Goal: Register for event/course

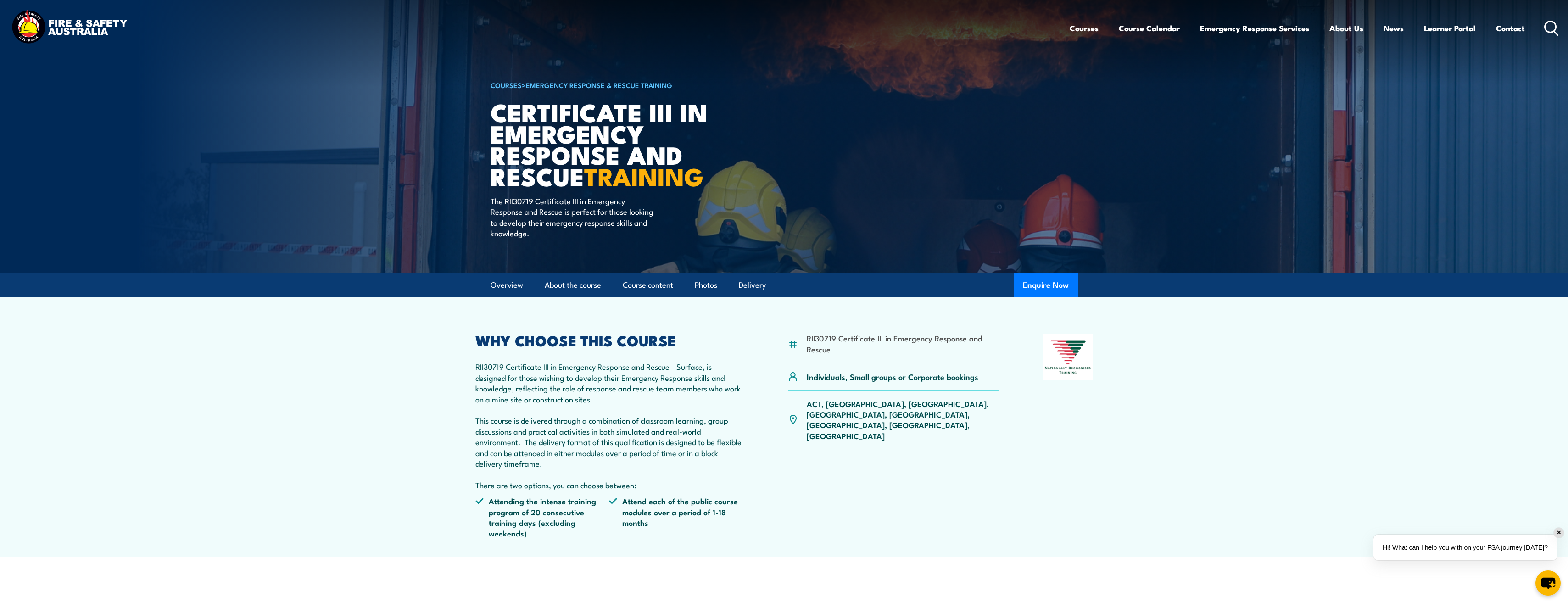
click at [1547, 22] on circle at bounding box center [1550, 26] width 11 height 11
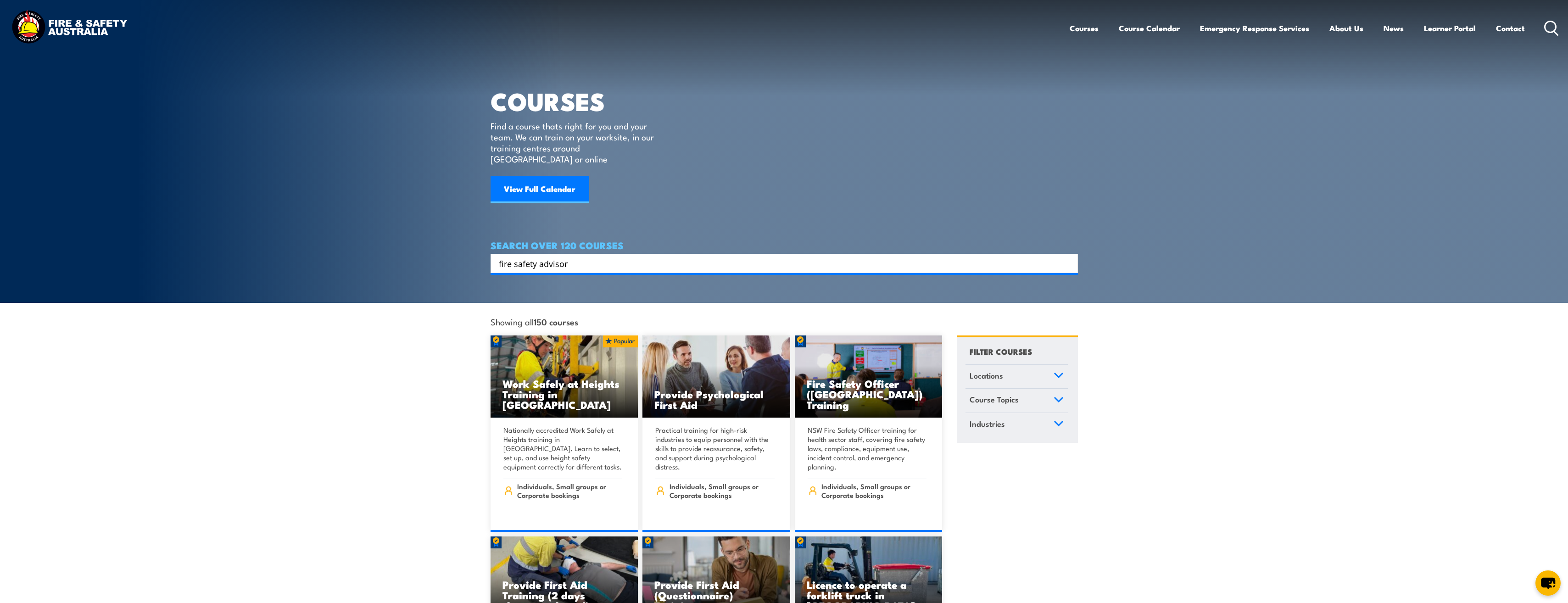
type input "fire safety advisor"
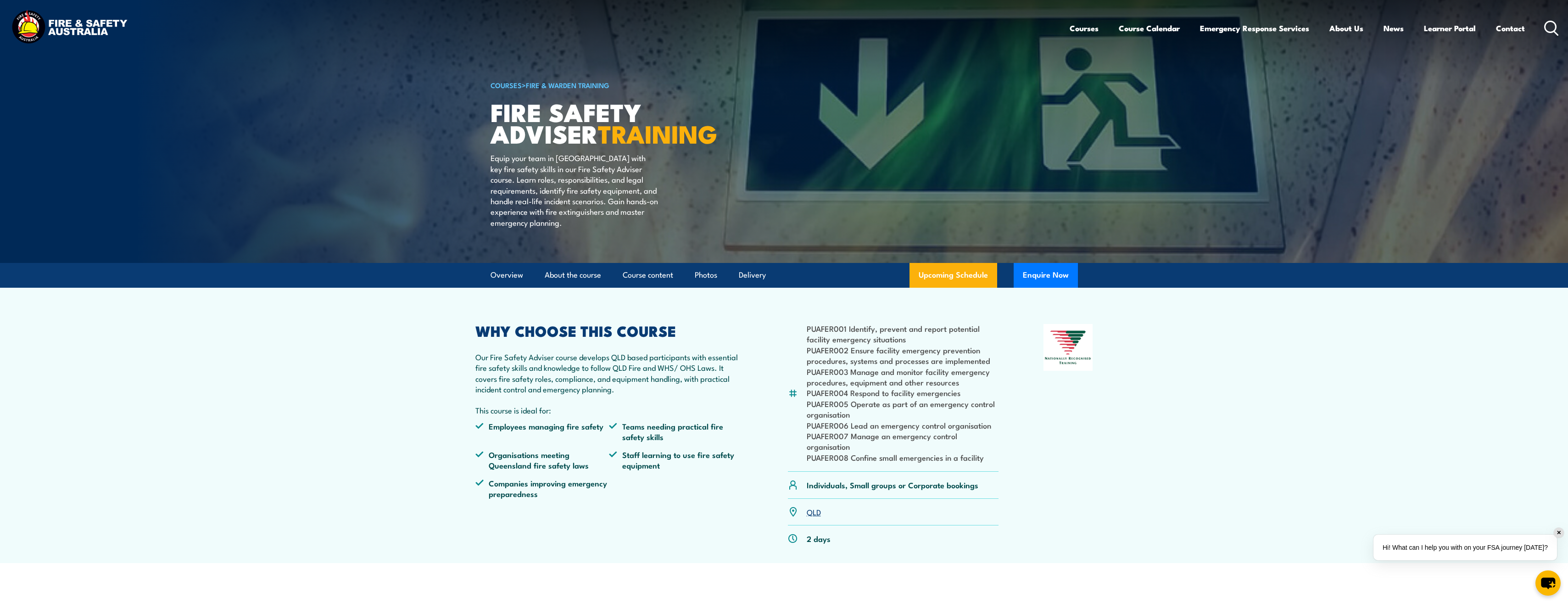
click at [583, 202] on p "Equip your team in [GEOGRAPHIC_DATA] with key fire safety skills in our Fire Sa…" at bounding box center [574, 190] width 167 height 75
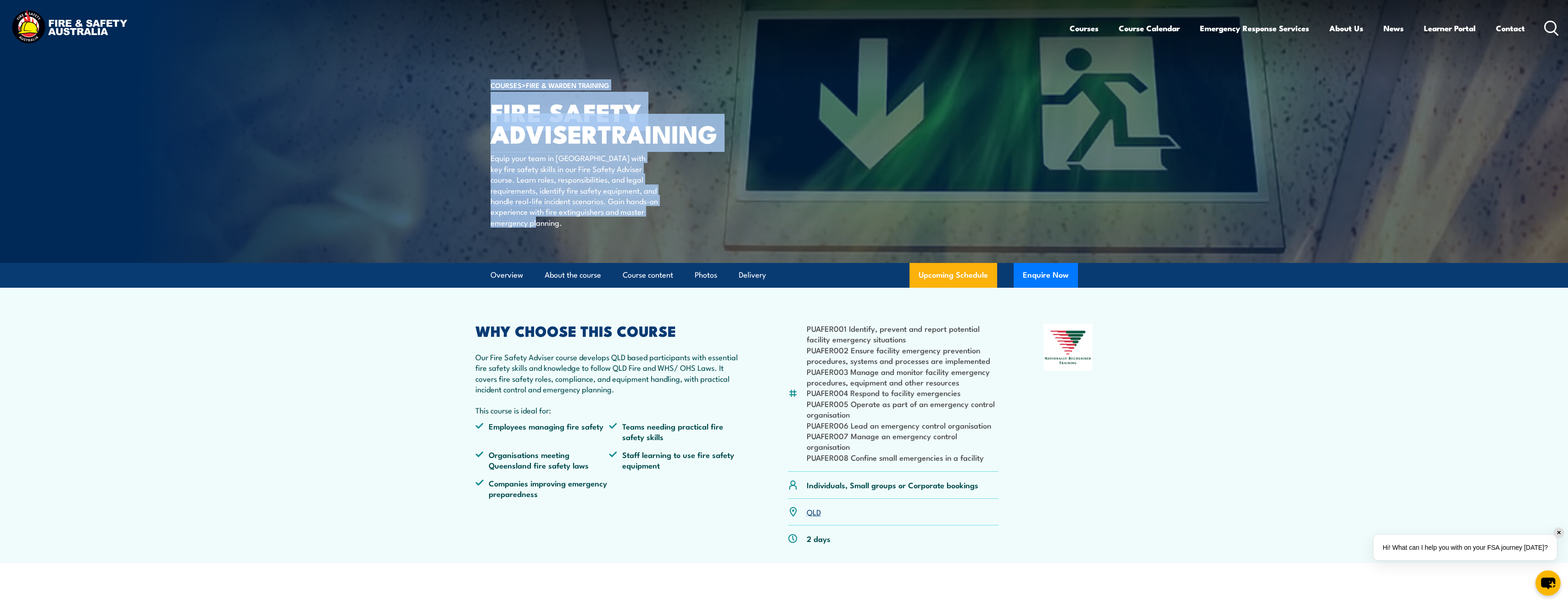
drag, startPoint x: 585, startPoint y: 204, endPoint x: 484, endPoint y: 109, distance: 138.7
click at [484, 109] on section "COURSES > Fire & Warden Training FIRE SAFETY ADVISER TRAINING Equip your team i…" at bounding box center [784, 131] width 1568 height 263
copy section "COURSES > Fire & Warden Training FIRE SAFETY ADVISER TRAINING Equip your team i…"
click at [486, 337] on h2 "WHY CHOOSE THIS COURSE" at bounding box center [609, 330] width 268 height 13
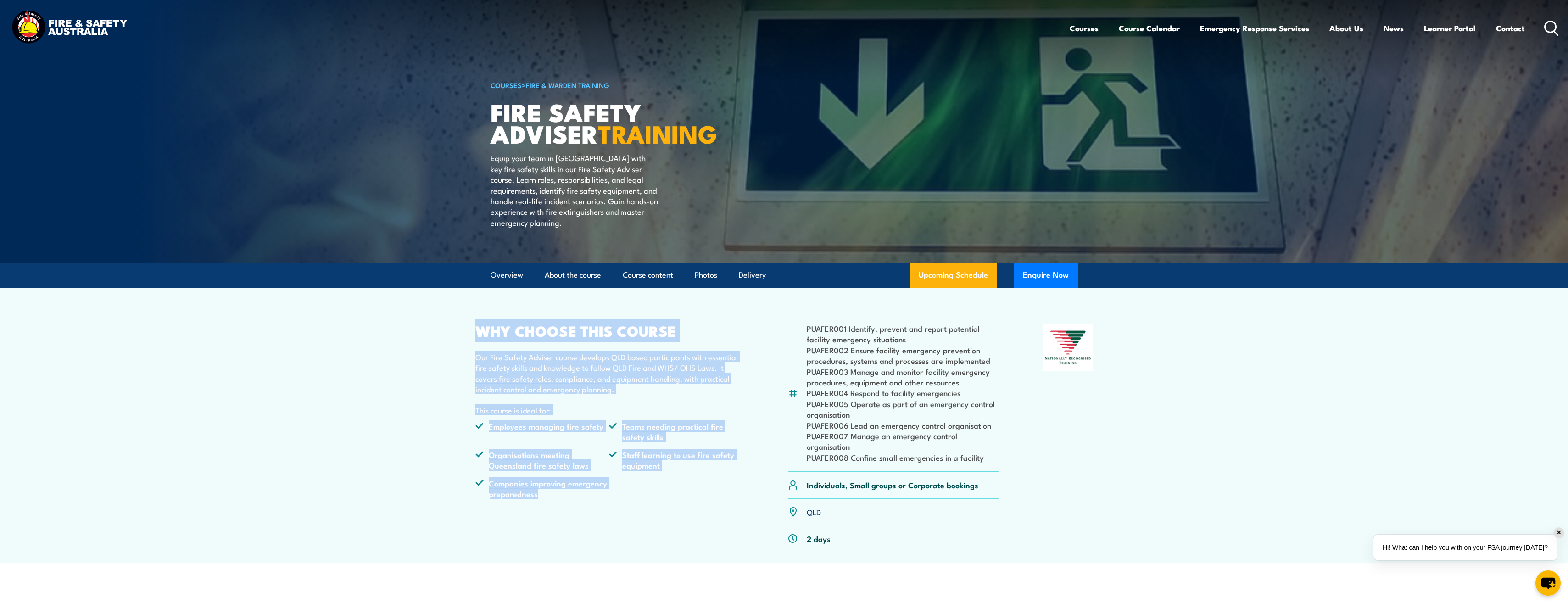
drag, startPoint x: 473, startPoint y: 354, endPoint x: 607, endPoint y: 526, distance: 218.0
click at [607, 527] on article "PUAFER001 Identify, prevent and report potential facility emergency situations …" at bounding box center [784, 425] width 643 height 275
copy div "WHY CHOOSE THIS COURSE Our Fire Safety Adviser course develops QLD based partic…"
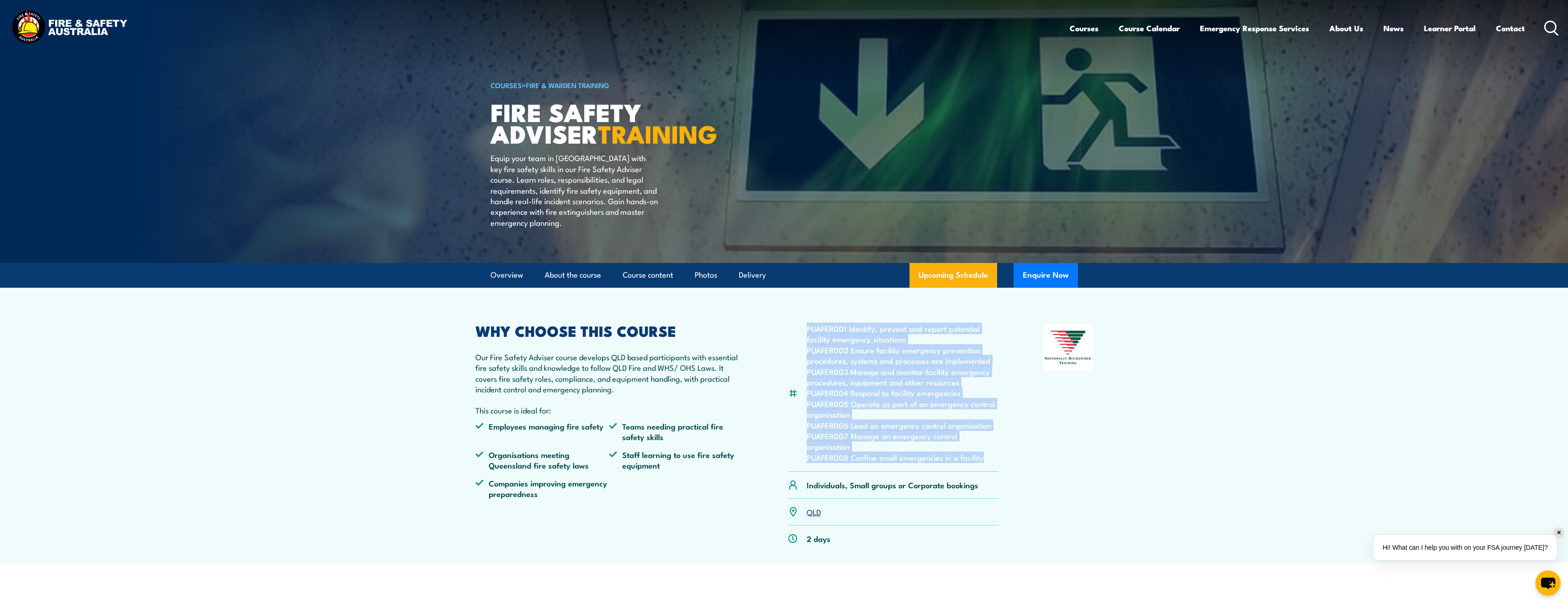
drag, startPoint x: 808, startPoint y: 350, endPoint x: 1002, endPoint y: 478, distance: 232.4
click at [1002, 478] on div "PUAFER001 Identify, prevent and report potential facility emergency situations …" at bounding box center [784, 437] width 618 height 228
copy ul "PUAFER001 Identify, prevent and report potential facility emergency situations …"
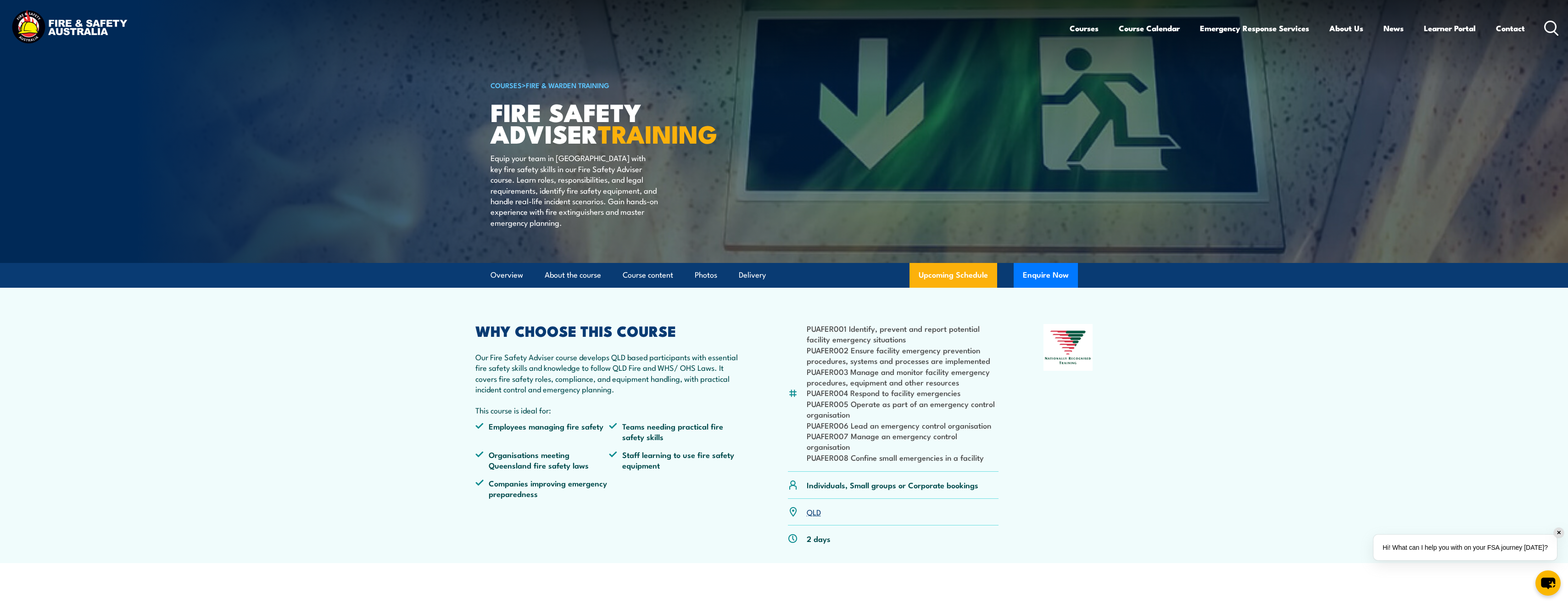
drag, startPoint x: 650, startPoint y: 414, endPoint x: 655, endPoint y: 411, distance: 5.8
click at [651, 395] on p "Our Fire Safety Adviser course develops QLD based participants with essential f…" at bounding box center [609, 373] width 268 height 43
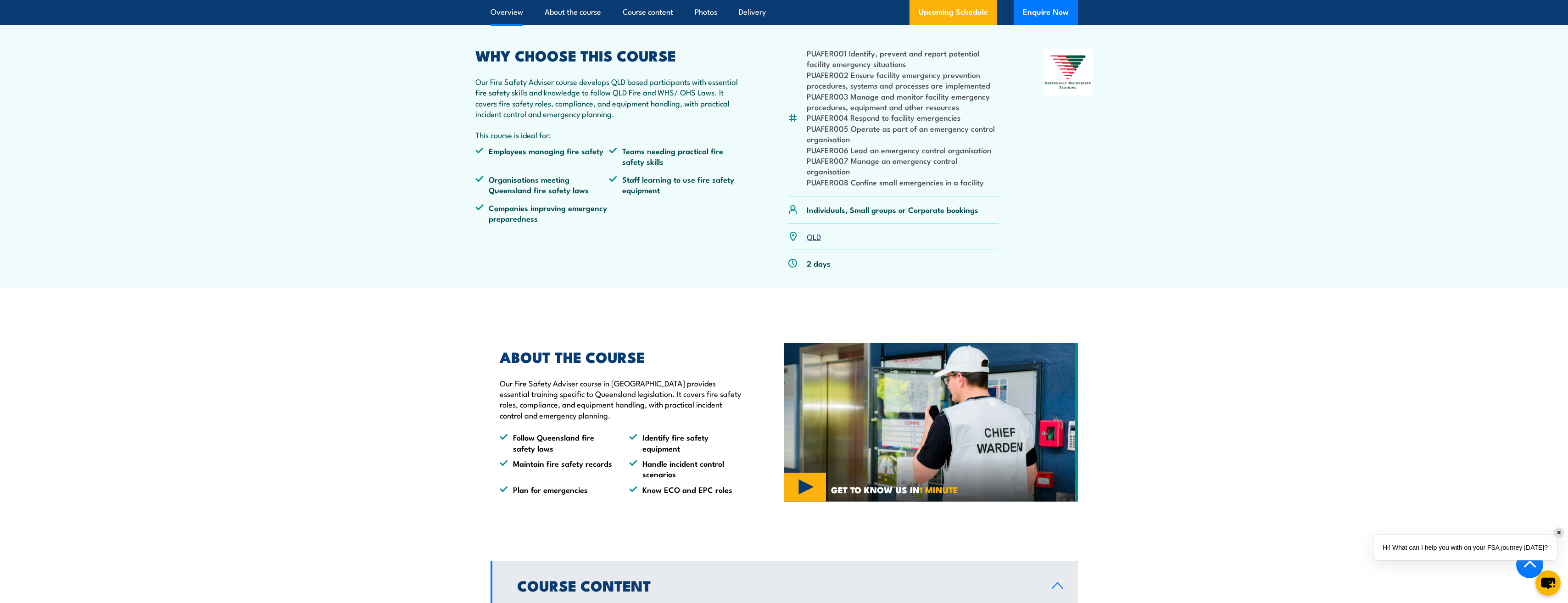
scroll to position [413, 0]
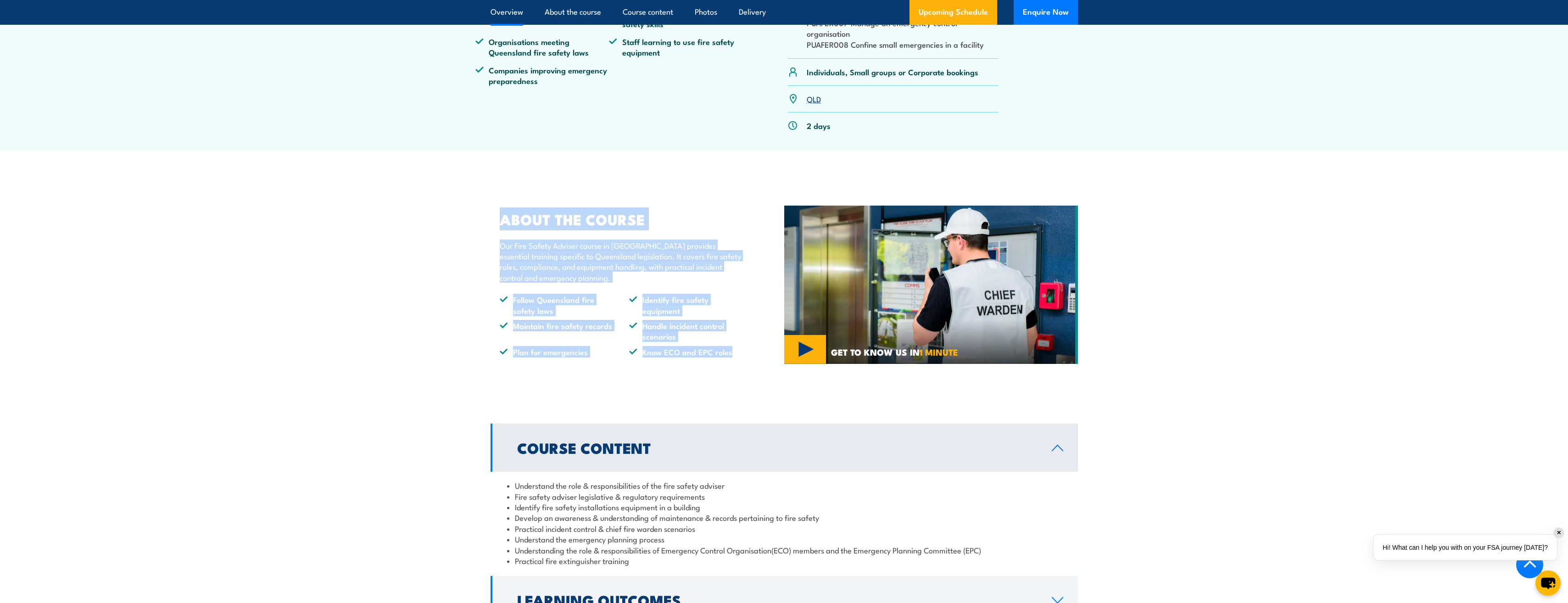
drag, startPoint x: 497, startPoint y: 241, endPoint x: 734, endPoint y: 380, distance: 274.8
click at [734, 381] on div "ABOUT THE COURSE Our Fire Safety Adviser course in Queensland provides essentia…" at bounding box center [636, 285] width 294 height 191
copy div "ABOUT THE COURSE Our Fire Safety Adviser course in Queensland provides essentia…"
drag, startPoint x: 282, startPoint y: 350, endPoint x: 351, endPoint y: 380, distance: 75.2
click at [282, 350] on section "ABOUT THE COURSE Our Fire Safety Adviser course in Queensland provides essentia…" at bounding box center [784, 285] width 1568 height 191
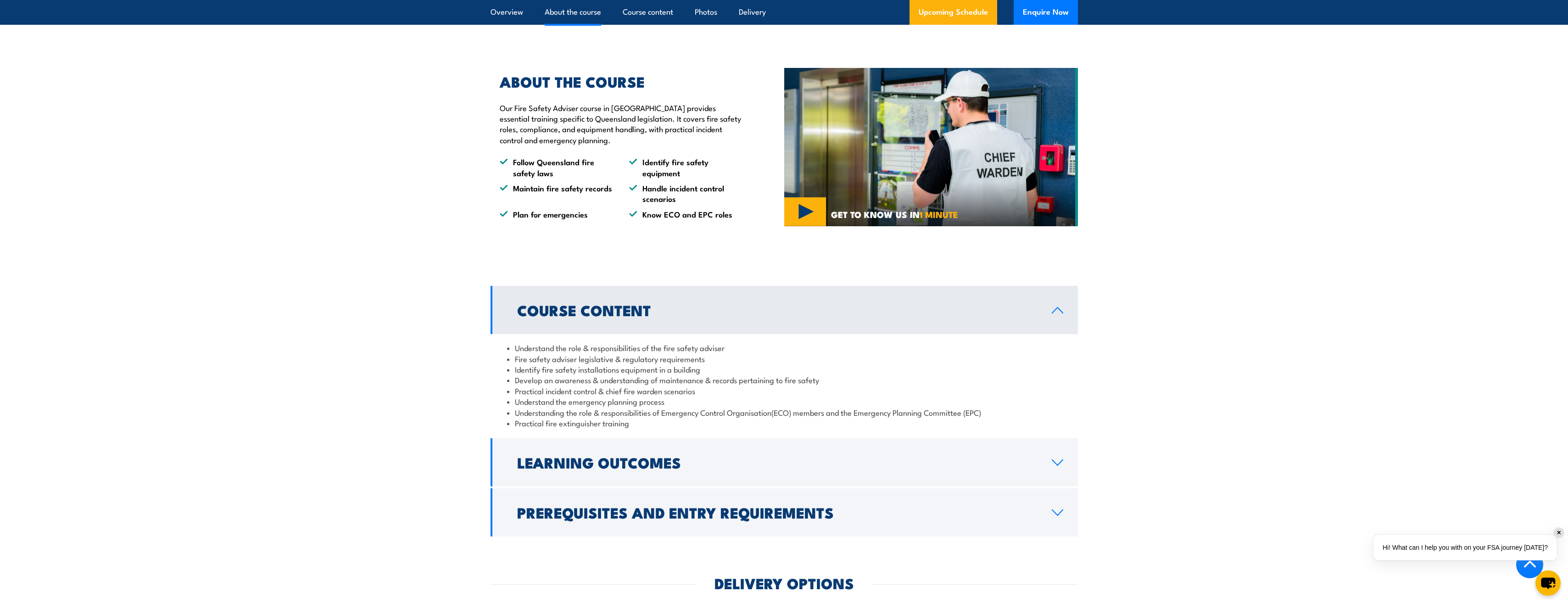
scroll to position [643, 0]
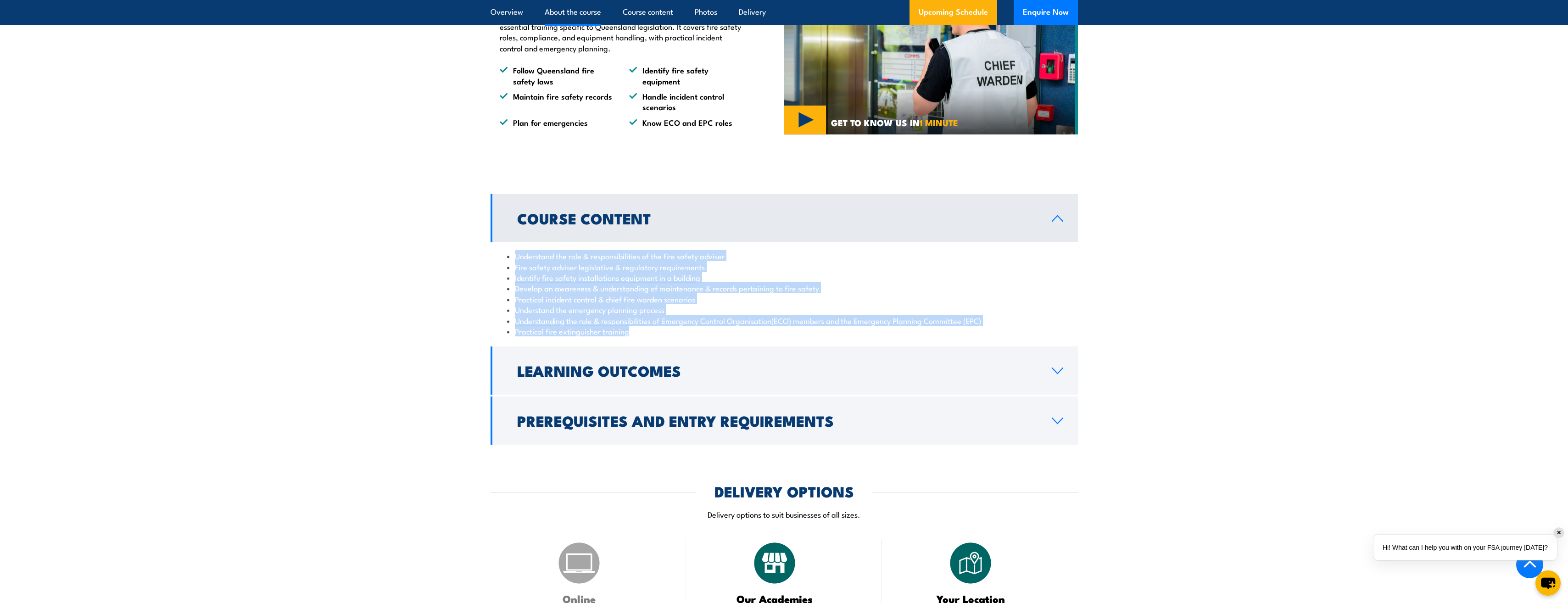
drag, startPoint x: 638, startPoint y: 356, endPoint x: 507, endPoint y: 277, distance: 153.0
click at [507, 277] on ul "Understand the role & responsibilities of the fire safety adviser Fire safety a…" at bounding box center [784, 293] width 554 height 86
copy ul "Understand the role & responsibilities of the fire safety adviser Fire safety a…"
drag, startPoint x: 407, startPoint y: 391, endPoint x: 603, endPoint y: 388, distance: 196.0
click at [410, 391] on section "Course Content Understand the role & responsibilities of the fire safety advise…" at bounding box center [784, 319] width 1568 height 250
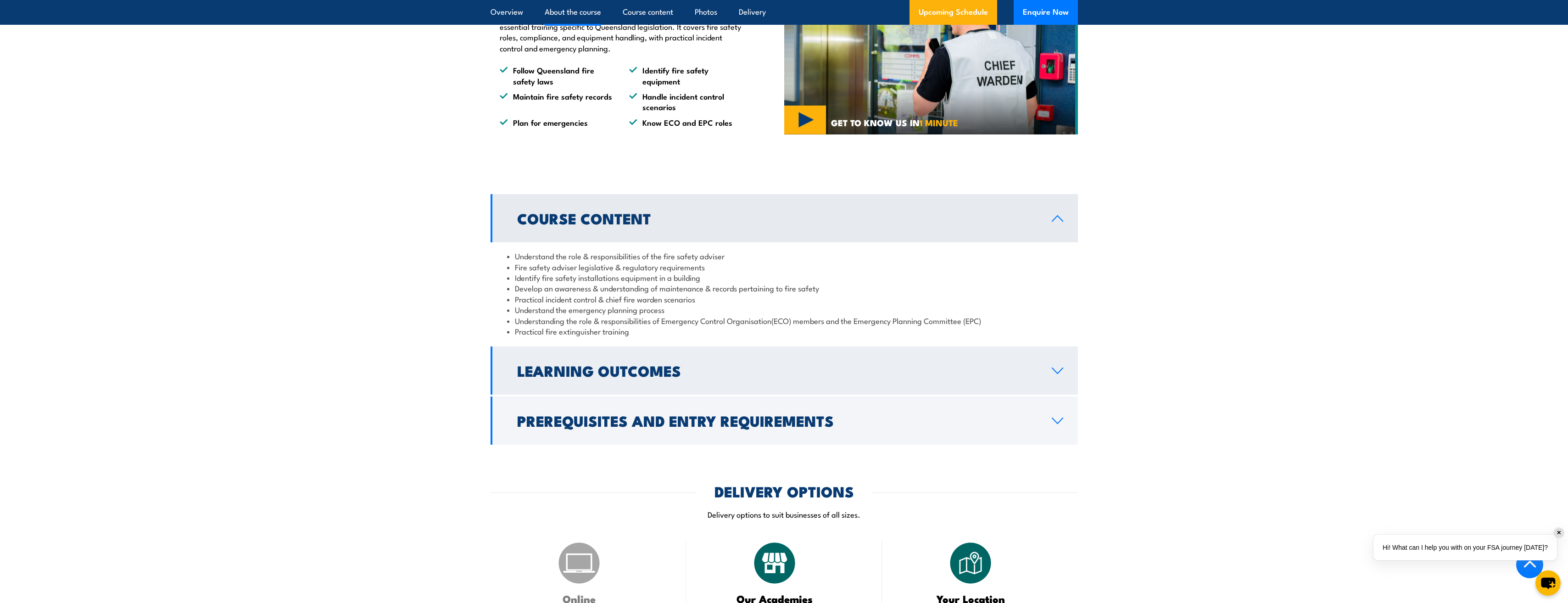
click at [896, 376] on h2 "Learning Outcomes" at bounding box center [777, 370] width 520 height 13
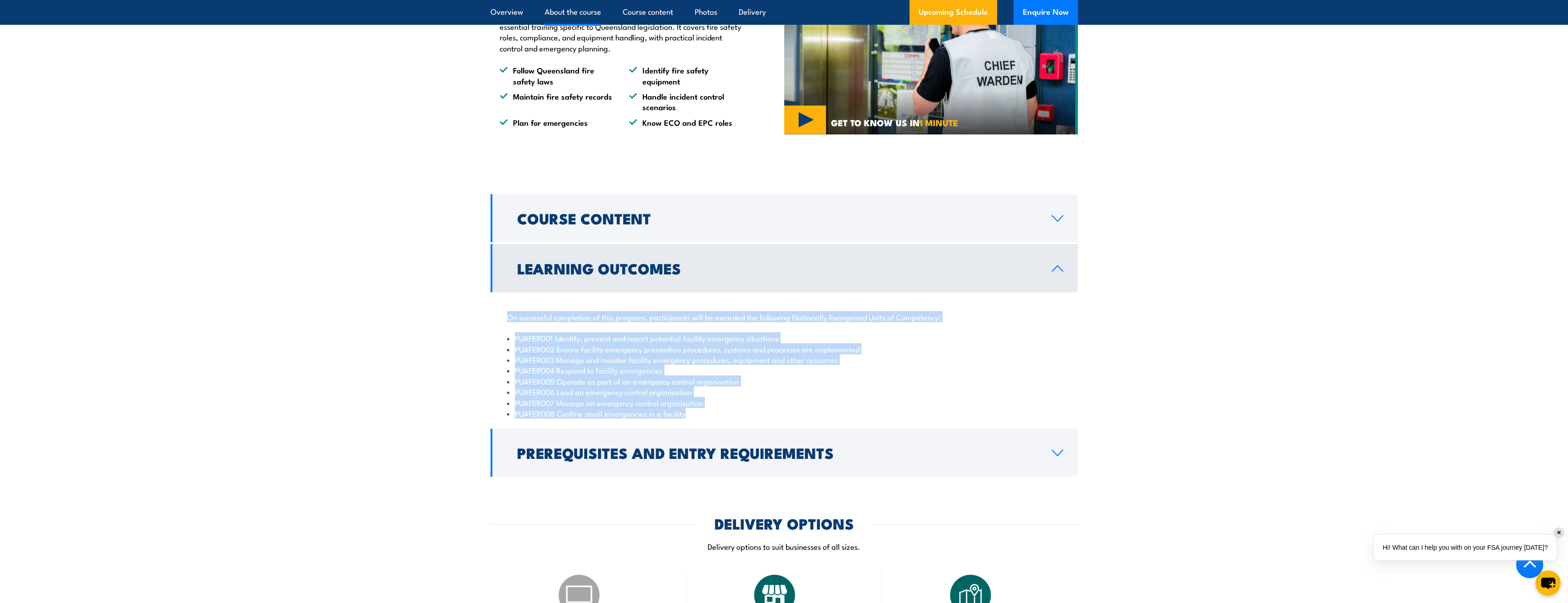
drag, startPoint x: 504, startPoint y: 339, endPoint x: 745, endPoint y: 443, distance: 262.5
click at [745, 427] on div "On successful completion of this program, participants will be awarded the foll…" at bounding box center [784, 360] width 587 height 135
copy div "On successful completion of this program, participants will be awarded the foll…"
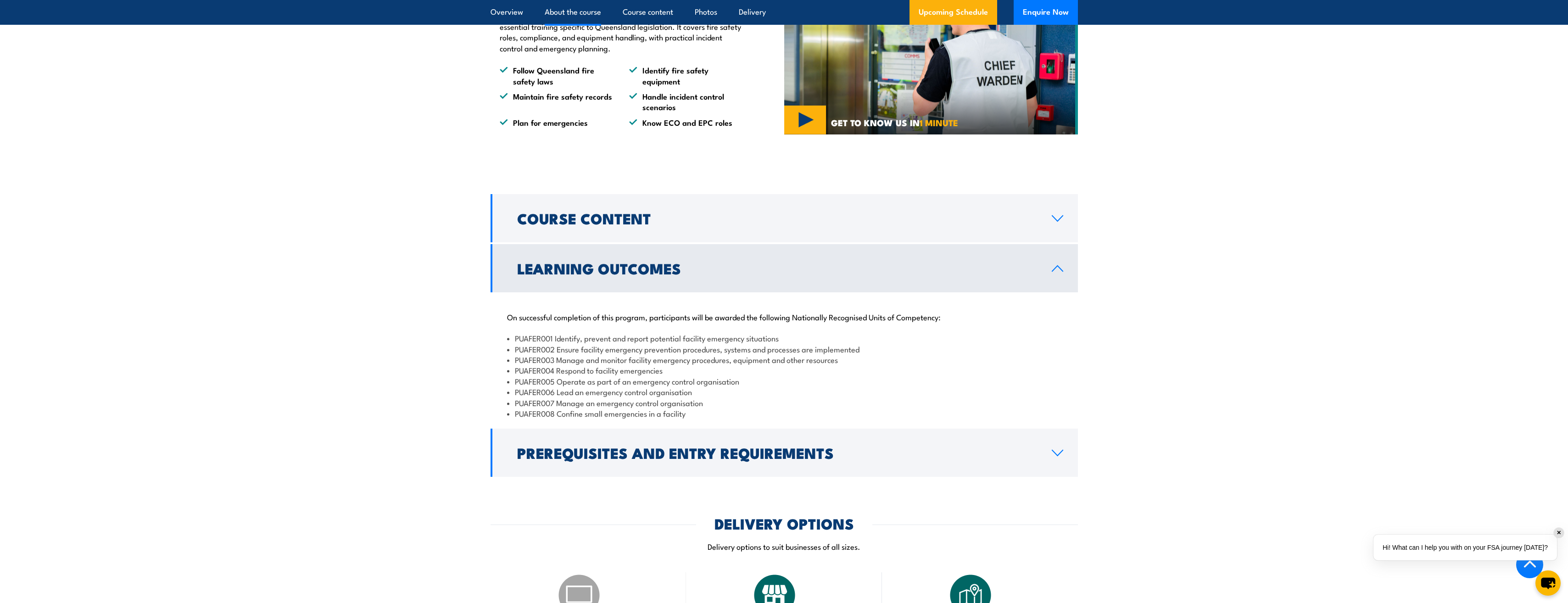
click at [438, 457] on section "Course Content Understand the role & responsibilities of the fire safety advise…" at bounding box center [784, 335] width 1568 height 283
click at [625, 477] on link "Prerequisites and Entry Requirements" at bounding box center [784, 452] width 587 height 48
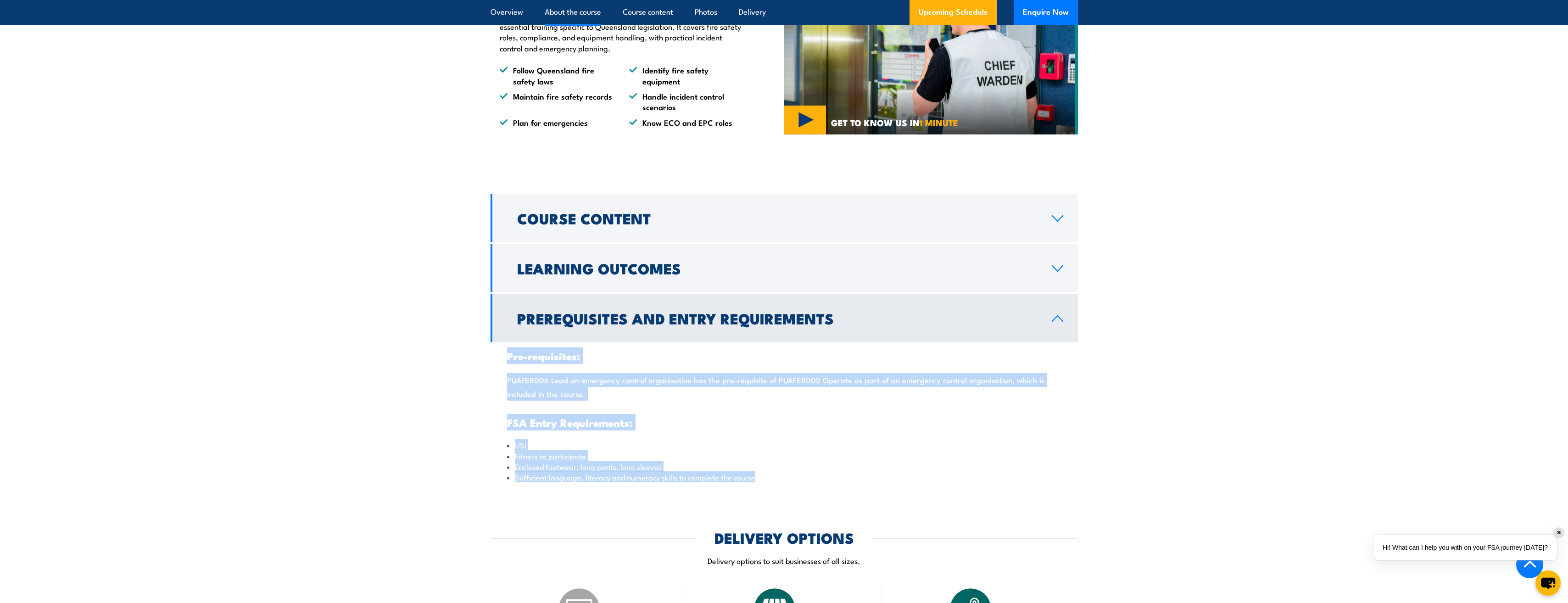
drag, startPoint x: 505, startPoint y: 377, endPoint x: 798, endPoint y: 508, distance: 321.0
click at [798, 491] on div "Pre-requisites: PUAFER006 Lead an emergency control organisation has the pre-re…" at bounding box center [784, 416] width 587 height 149
copy div "Pre-requisites: PUAFER006 Lead an emergency control organisation has the pre-re…"
click at [475, 480] on section "Course Content Understand the role & responsibilities of the fire safety advise…" at bounding box center [784, 342] width 1568 height 297
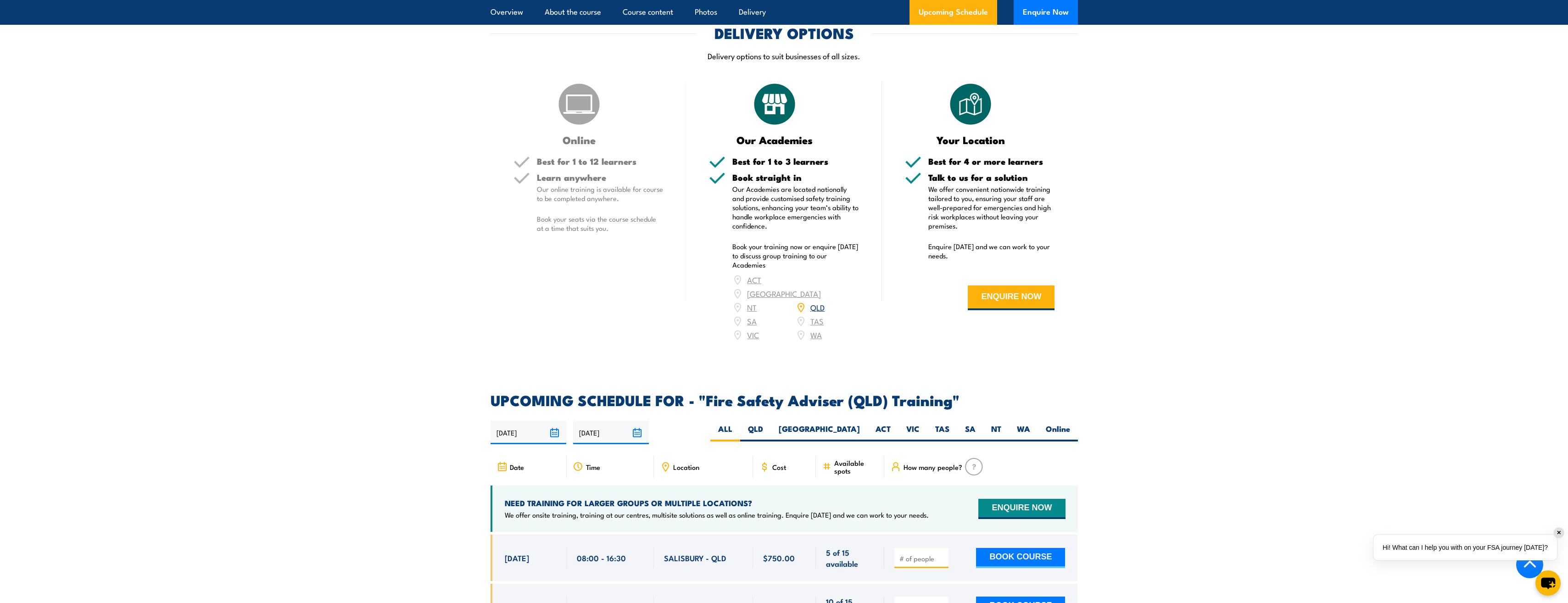
scroll to position [1193, 0]
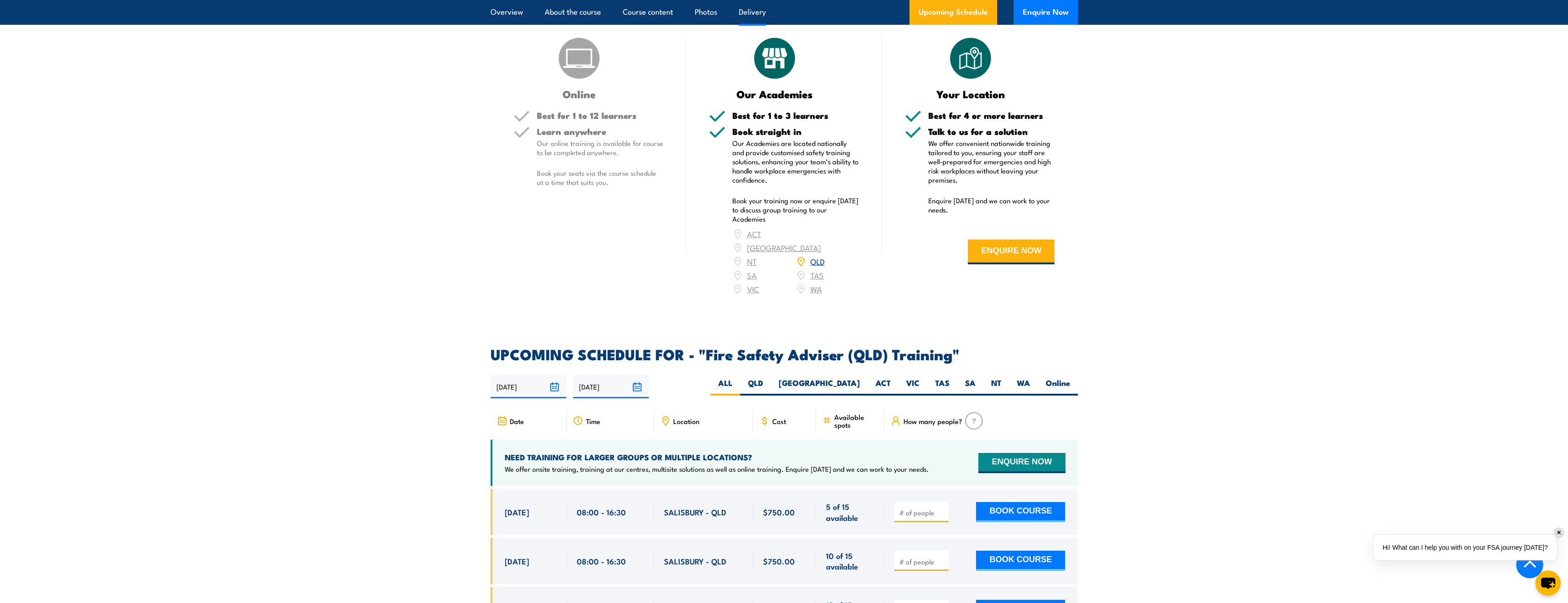
click at [354, 226] on section "DELIVERY OPTIONS Delivery options to suit businesses of all sizes. Online Best …" at bounding box center [784, 144] width 1568 height 327
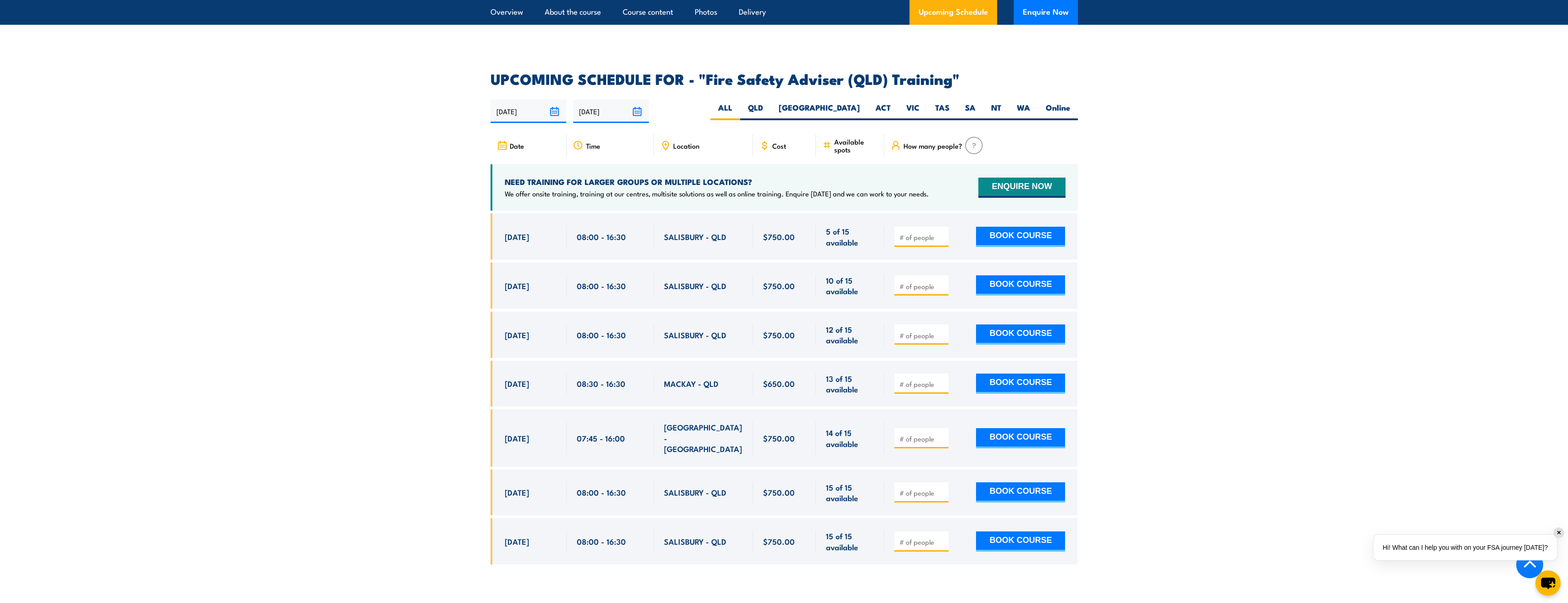
drag, startPoint x: 502, startPoint y: 540, endPoint x: 869, endPoint y: 553, distance: 367.2
click at [869, 553] on div "8 Dec, 2025, 08:00 - 08:00" at bounding box center [784, 541] width 587 height 47
copy div "8 Dec, 2025 08:00 - 16:30 SALISBURY - QLD 15 of 15 available $750.00 $750.00 15…"
click at [383, 316] on section "UPCOMING SCHEDULE FOR - "Fire Safety Adviser (QLD) Training" 06/10/2025 04/04/2…" at bounding box center [784, 325] width 1568 height 506
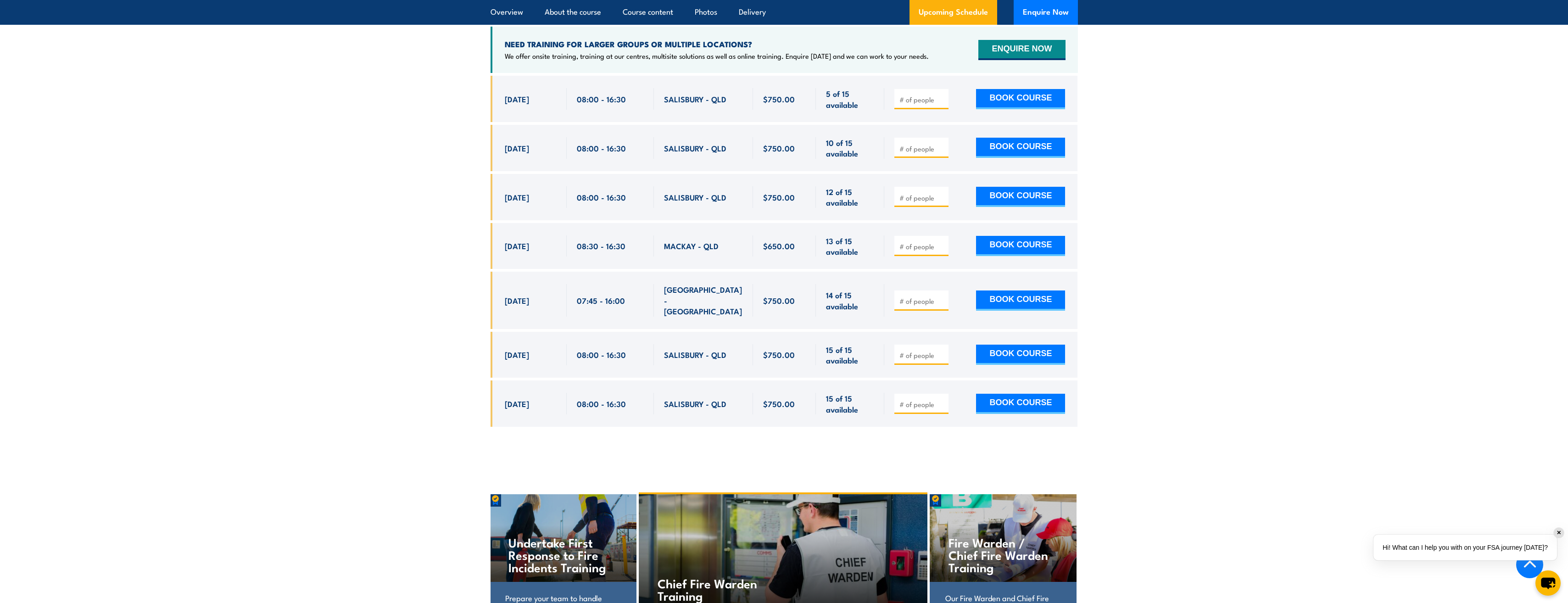
scroll to position [1744, 0]
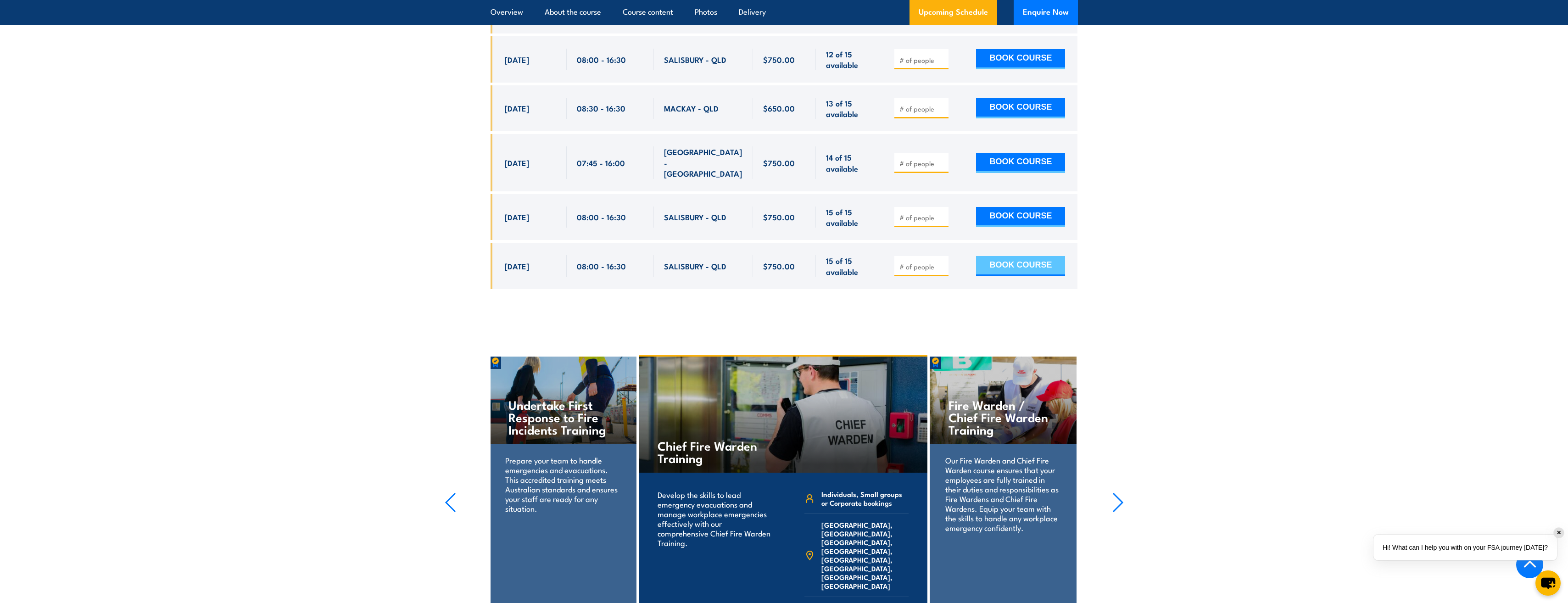
click at [1036, 257] on button "BOOK COURSE" at bounding box center [1020, 265] width 89 height 20
click at [941, 262] on input "1" at bounding box center [922, 266] width 46 height 9
type input "2"
click at [941, 262] on input "2" at bounding box center [922, 266] width 46 height 9
drag, startPoint x: 1022, startPoint y: 262, endPoint x: 1254, endPoint y: 286, distance: 233.2
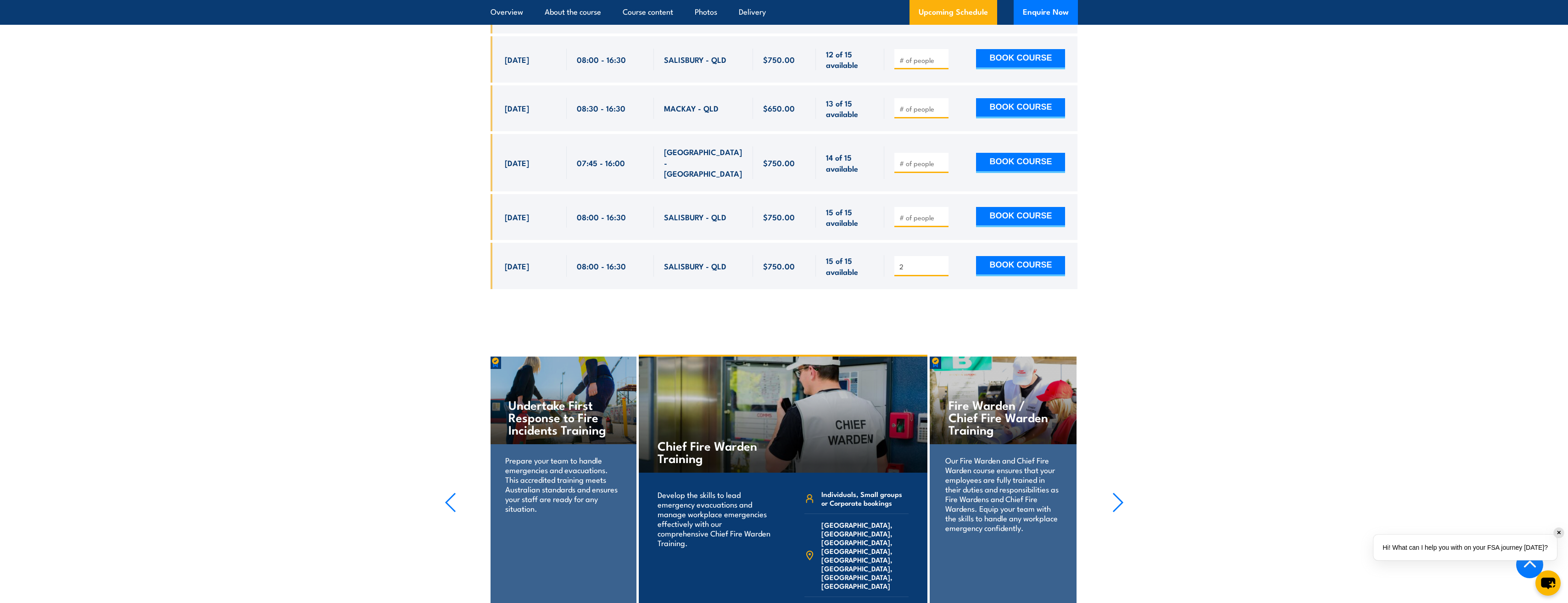
click at [1022, 262] on button "BOOK COURSE" at bounding box center [1020, 265] width 89 height 20
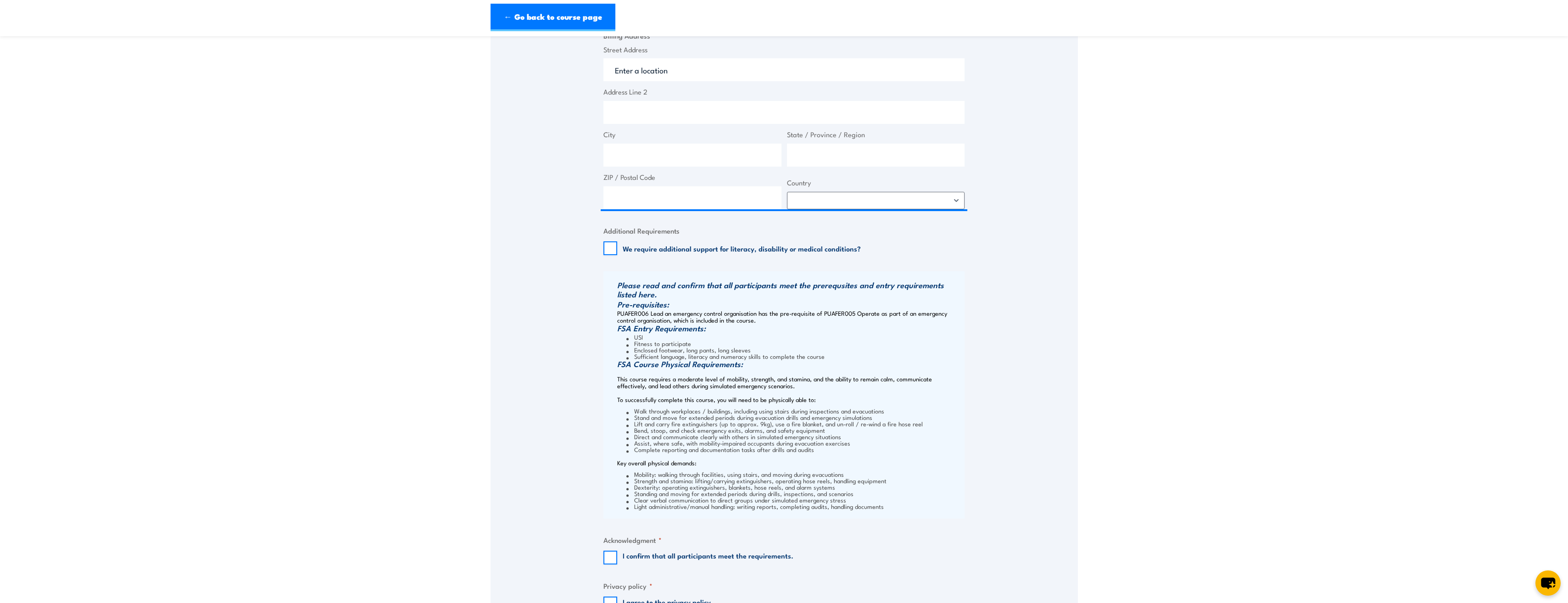
scroll to position [597, 0]
